Goal: Task Accomplishment & Management: Complete application form

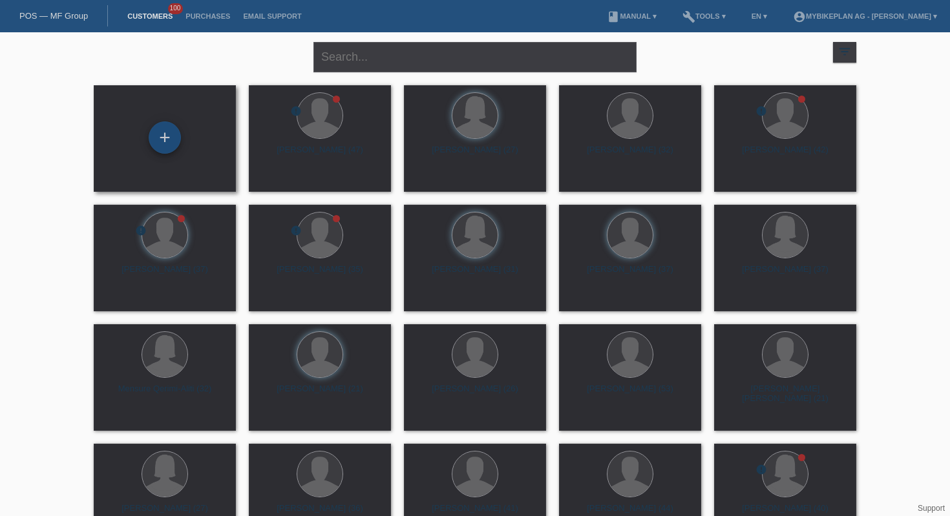
click at [172, 137] on div "+" at bounding box center [165, 137] width 32 height 32
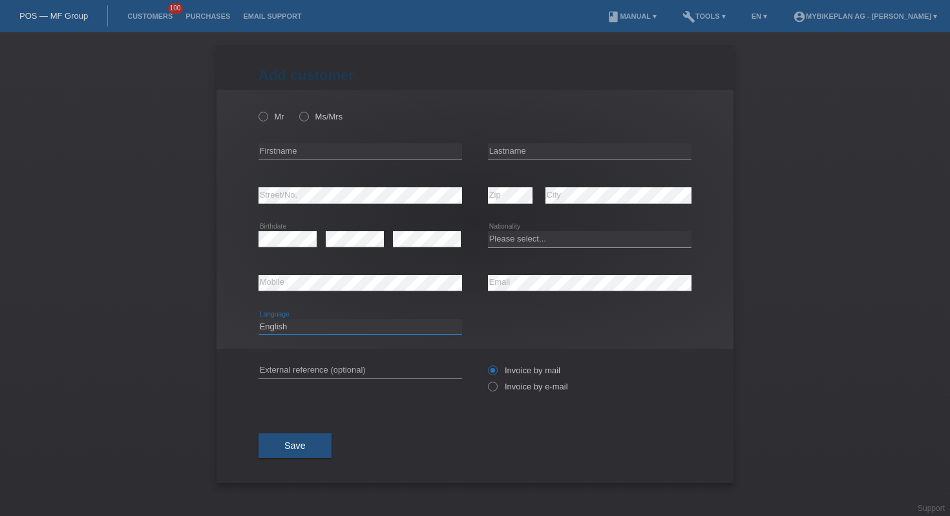
click at [380, 331] on select "Deutsch Français Italiano English" at bounding box center [360, 327] width 204 height 16
click at [315, 149] on input "text" at bounding box center [360, 151] width 204 height 16
paste input "Abdellah"
type input "Abdellah"
click at [561, 145] on input "text" at bounding box center [590, 151] width 204 height 16
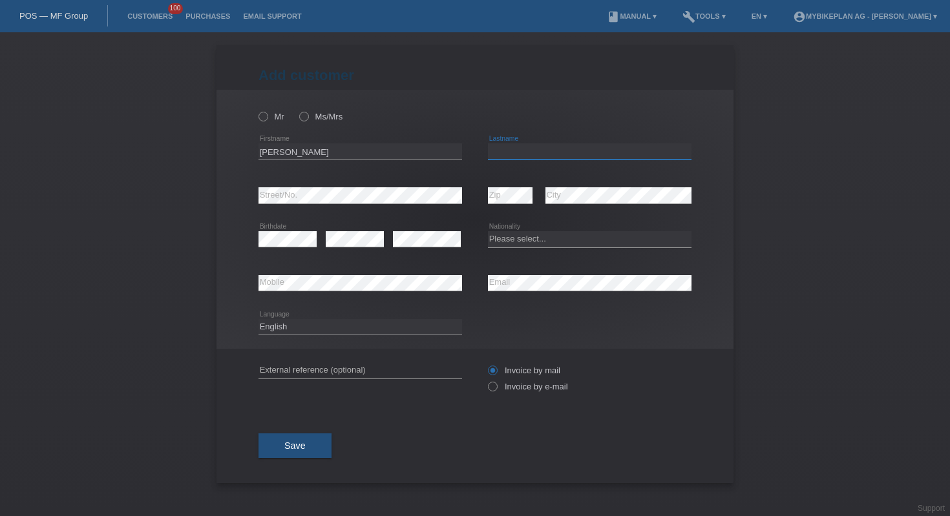
paste input "Ezzaki"
type input "Ezzaki"
click at [271, 121] on label "Mr" at bounding box center [271, 117] width 26 height 10
click at [267, 120] on input "Mr" at bounding box center [262, 116] width 8 height 8
radio input "true"
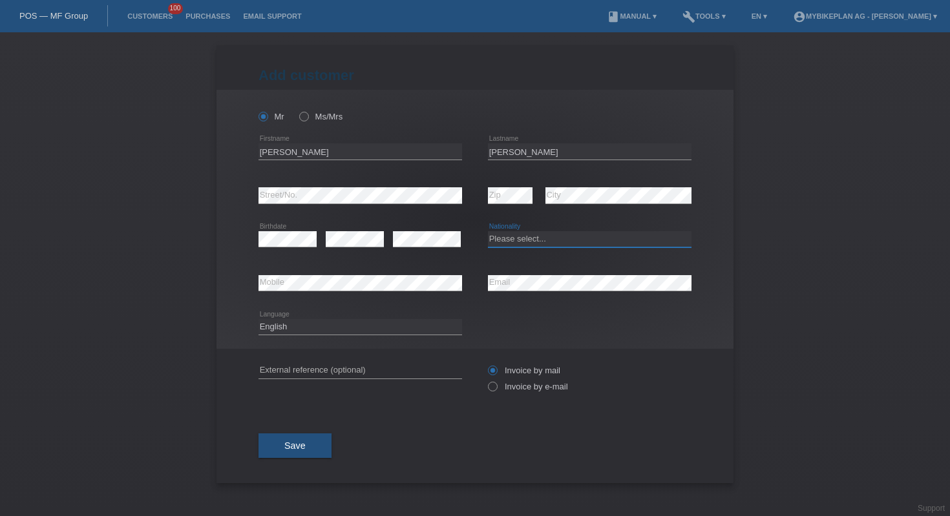
click at [513, 244] on select "Please select... Switzerland Austria Germany Liechtenstein ------------ Afghani…" at bounding box center [590, 239] width 204 height 16
select select "CH"
click at [503, 388] on label "Invoice by e-mail" at bounding box center [528, 387] width 80 height 10
click at [496, 388] on input "Invoice by e-mail" at bounding box center [492, 390] width 8 height 16
radio input "true"
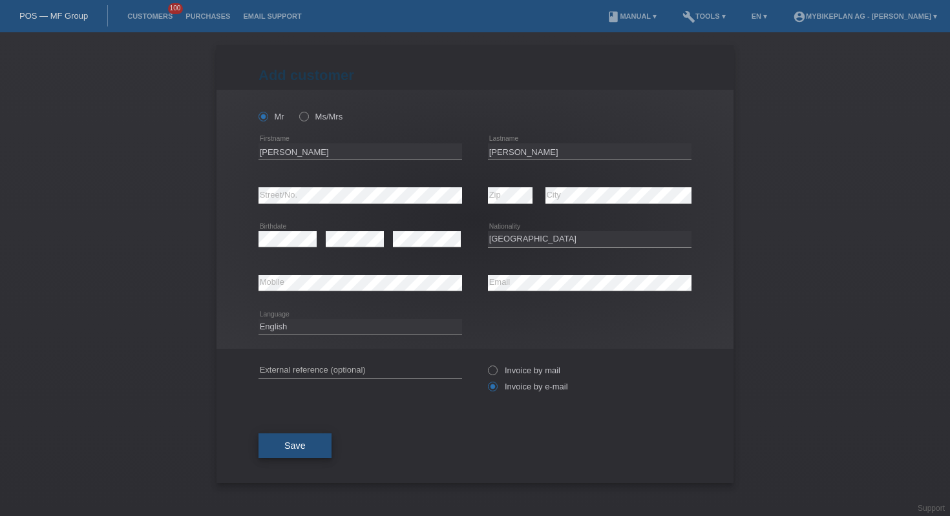
click at [286, 448] on span "Save" at bounding box center [294, 446] width 21 height 10
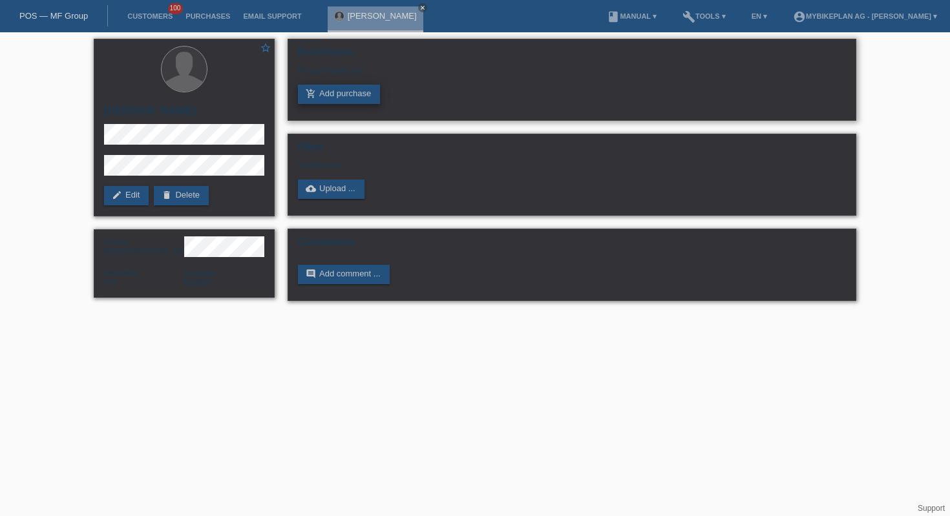
click at [327, 89] on link "add_shopping_cart Add purchase" at bounding box center [339, 94] width 82 height 19
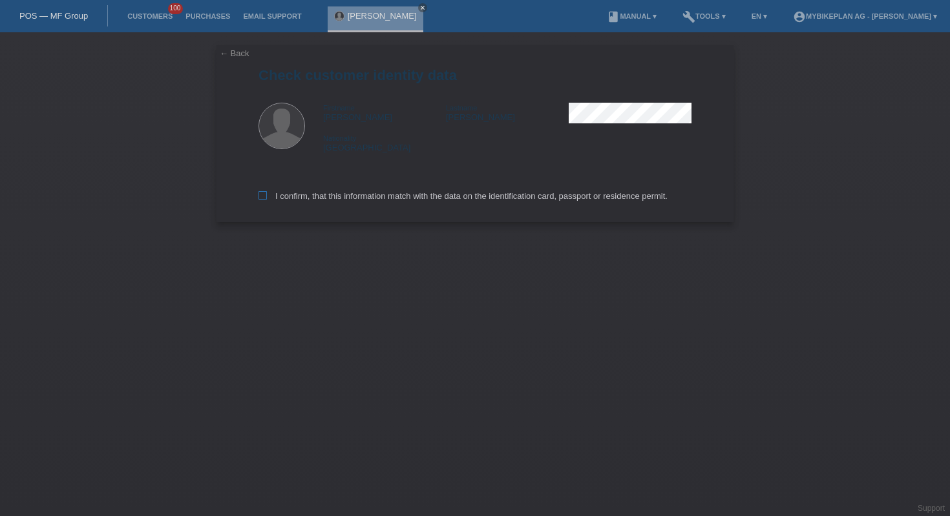
click at [364, 201] on label "I confirm, that this information match with the data on the identification card…" at bounding box center [462, 196] width 409 height 10
click at [267, 200] on input "I confirm, that this information match with the data on the identification card…" at bounding box center [262, 195] width 8 height 8
checkbox input "true"
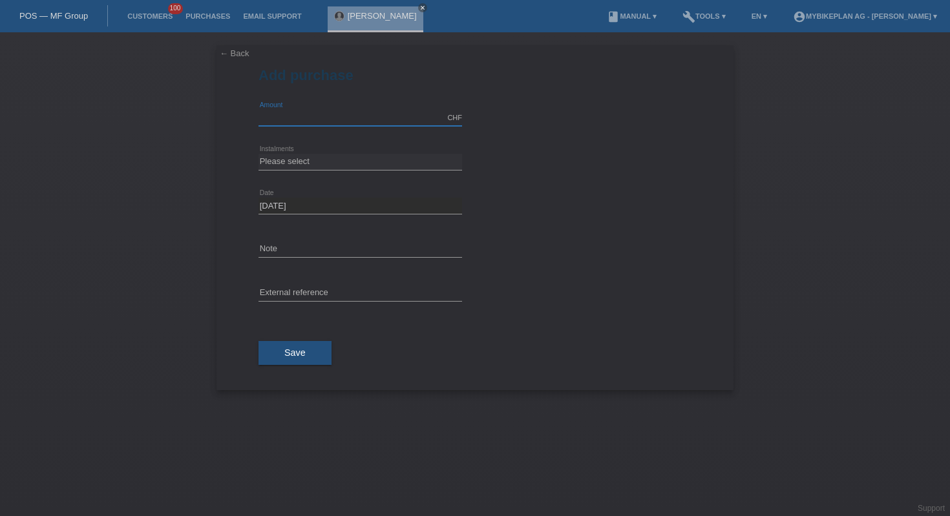
click at [330, 114] on input "text" at bounding box center [360, 118] width 204 height 16
click at [343, 112] on input "2999.00" at bounding box center [360, 118] width 204 height 16
type input "10000.00"
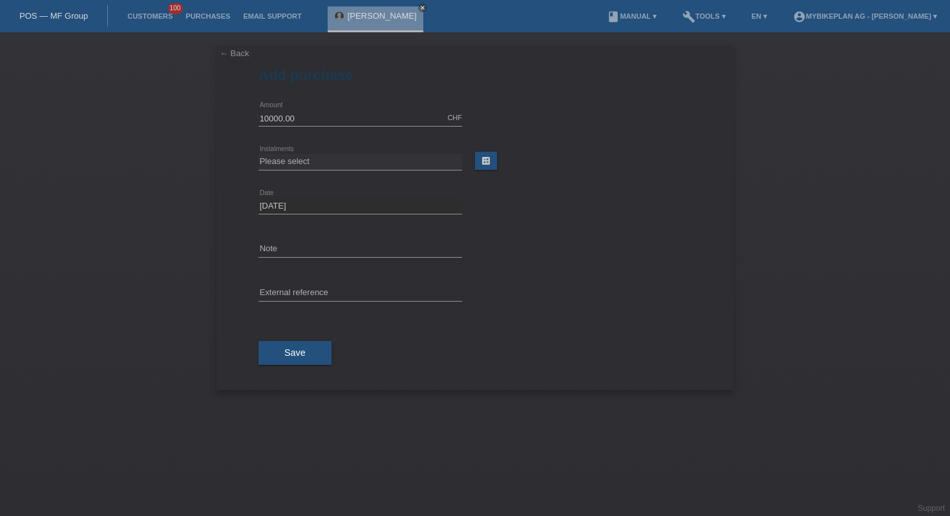
click at [363, 165] on select "Please select 6 instalments 12 instalments 18 instalments 24 instalments 36 ins…" at bounding box center [360, 162] width 204 height 16
select select "488"
click at [288, 359] on button "Save" at bounding box center [294, 353] width 73 height 25
